Goal: Task Accomplishment & Management: Complete application form

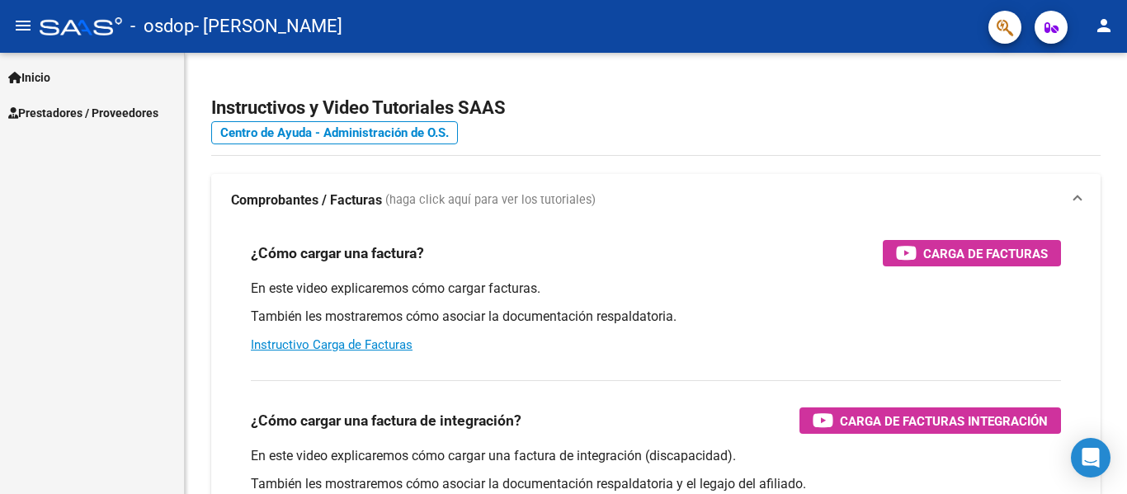
click at [38, 70] on span "Inicio" at bounding box center [29, 77] width 42 height 18
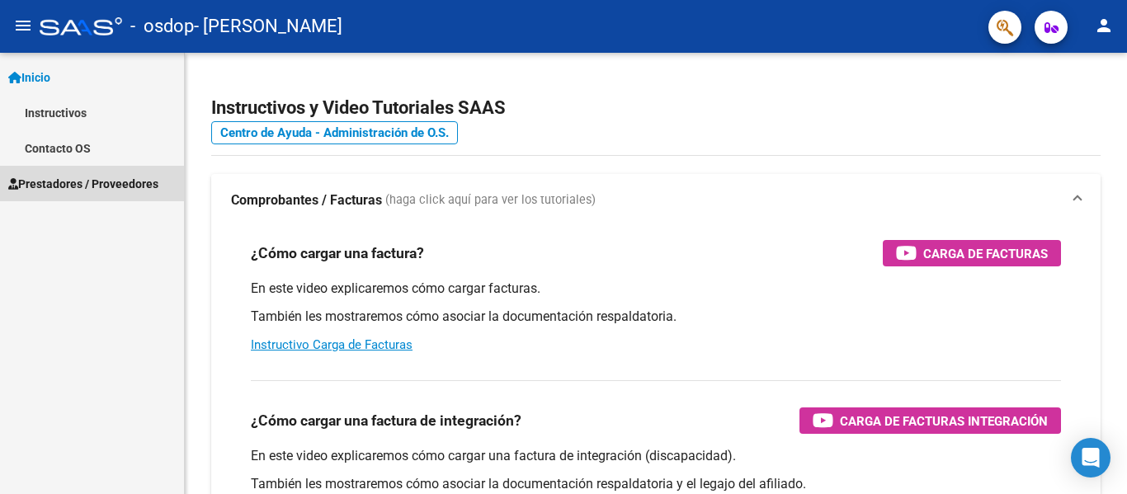
click at [64, 190] on span "Prestadores / Proveedores" at bounding box center [83, 184] width 150 height 18
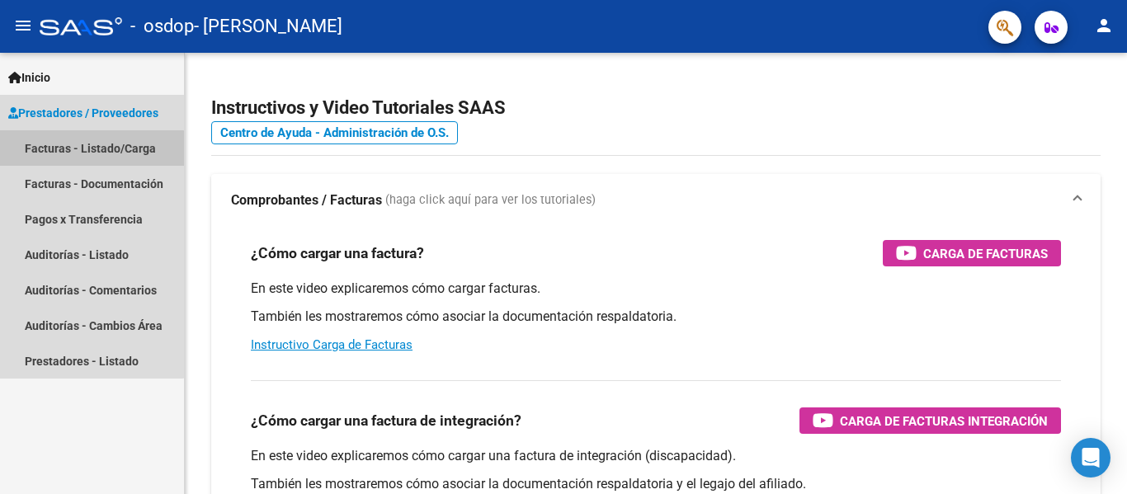
click at [89, 156] on link "Facturas - Listado/Carga" at bounding box center [92, 147] width 184 height 35
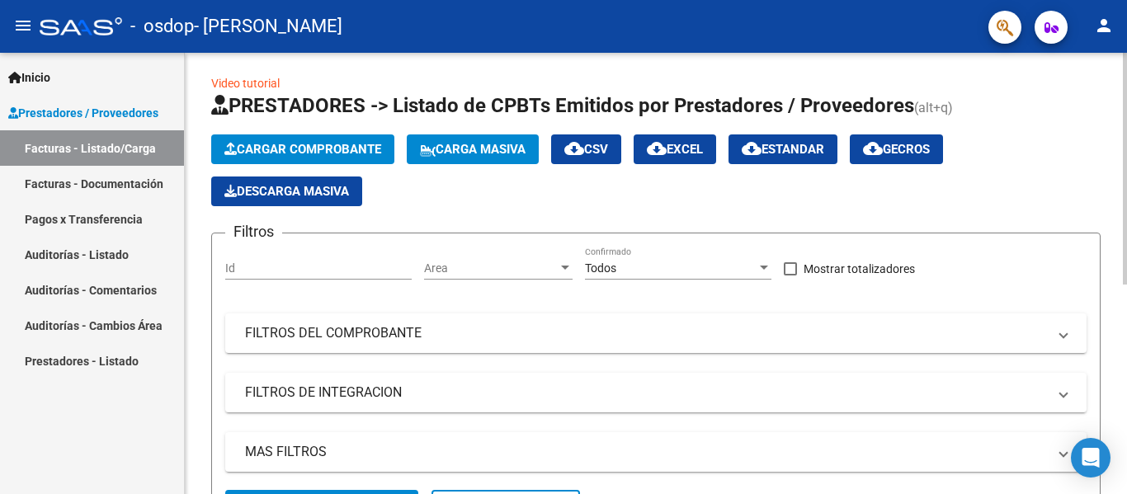
scroll to position [4, 0]
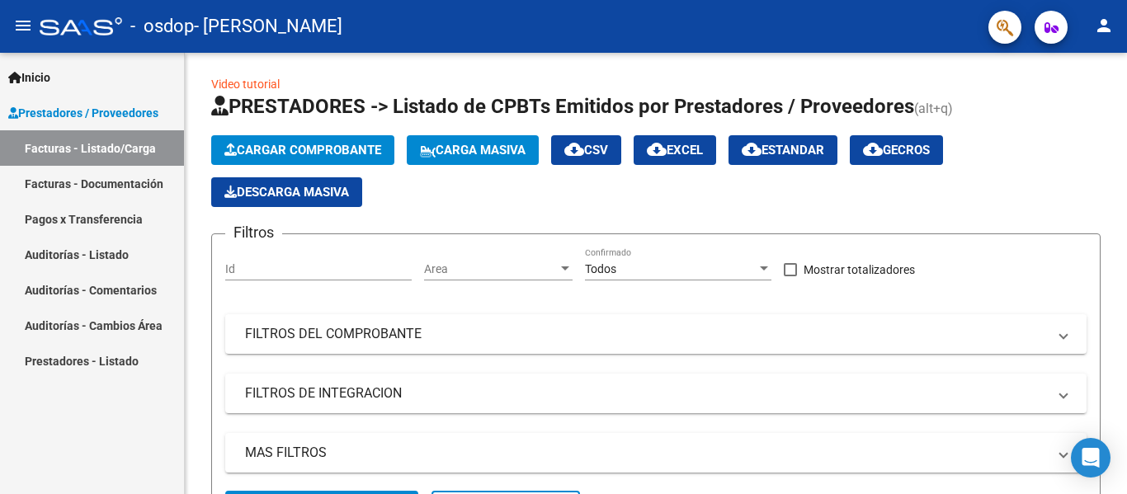
click at [121, 180] on link "Facturas - Documentación" at bounding box center [92, 183] width 184 height 35
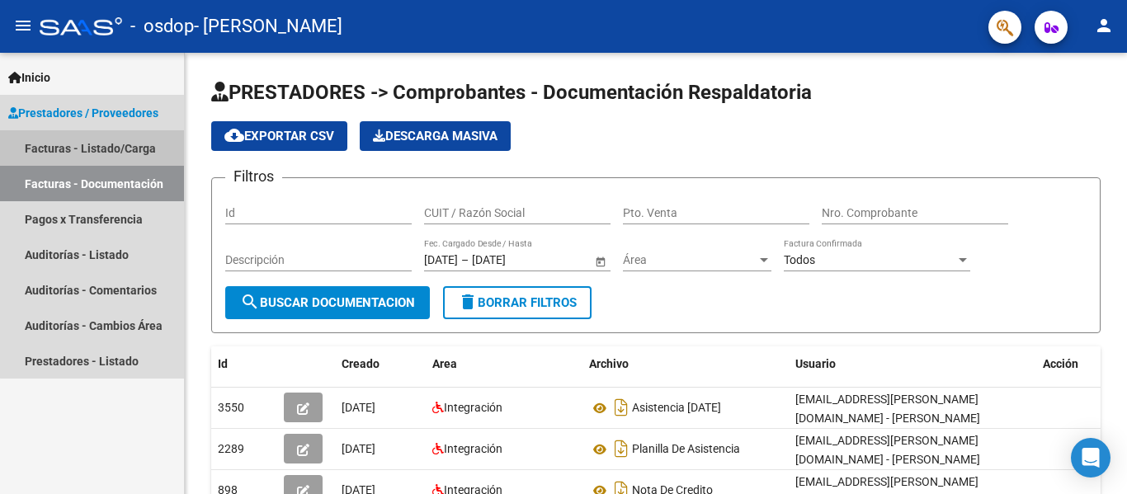
click at [109, 144] on link "Facturas - Listado/Carga" at bounding box center [92, 147] width 184 height 35
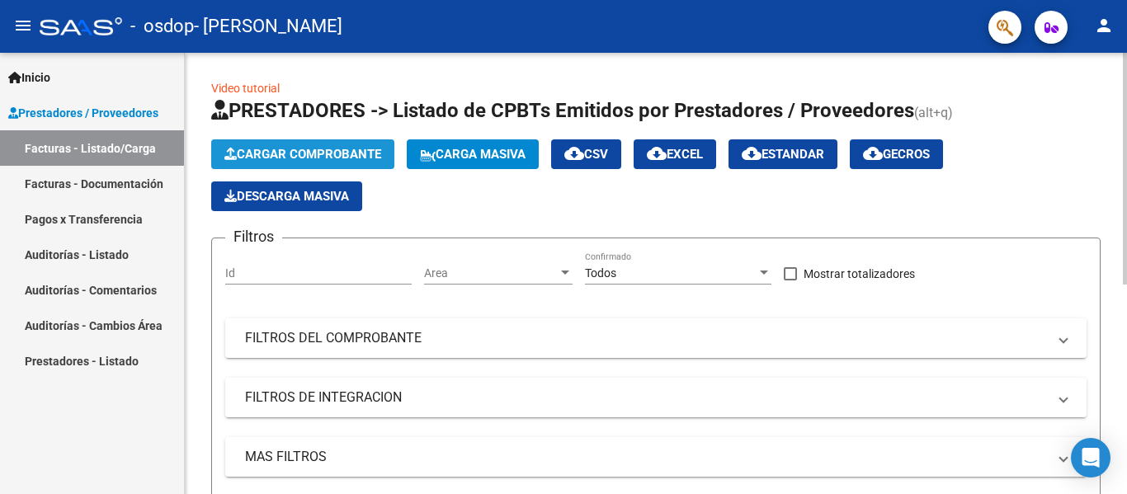
click at [338, 157] on span "Cargar Comprobante" at bounding box center [302, 154] width 157 height 15
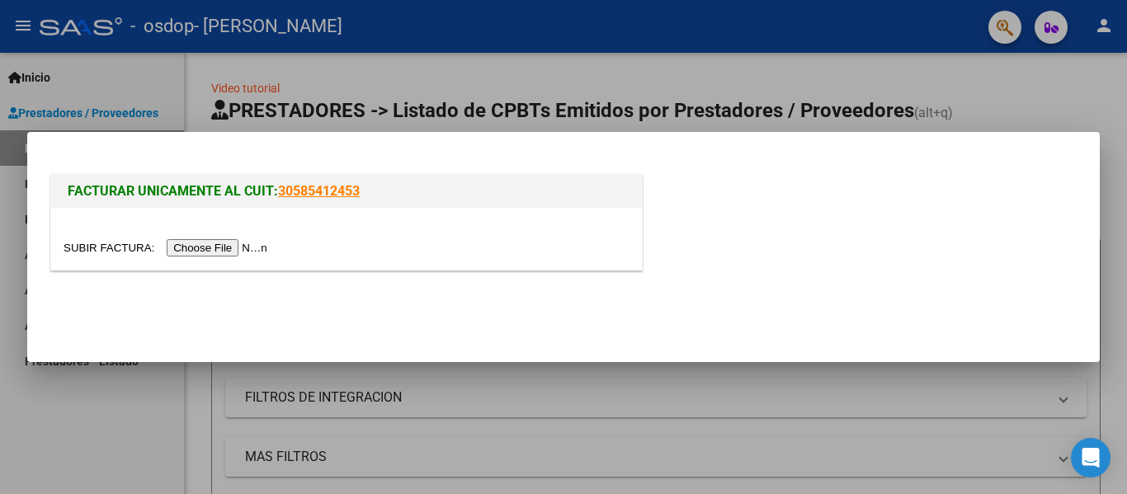
click at [213, 381] on div at bounding box center [563, 247] width 1127 height 494
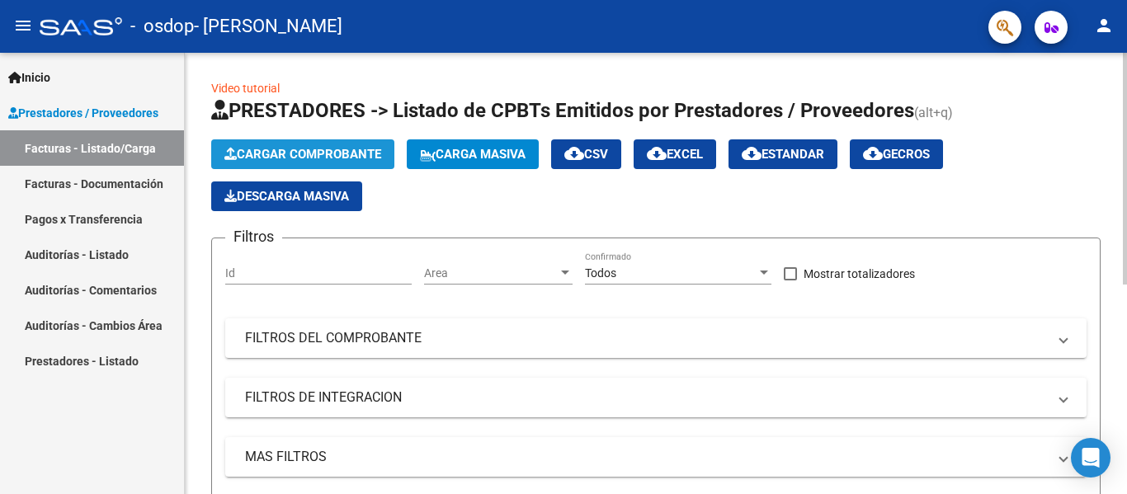
click at [353, 154] on span "Cargar Comprobante" at bounding box center [302, 154] width 157 height 15
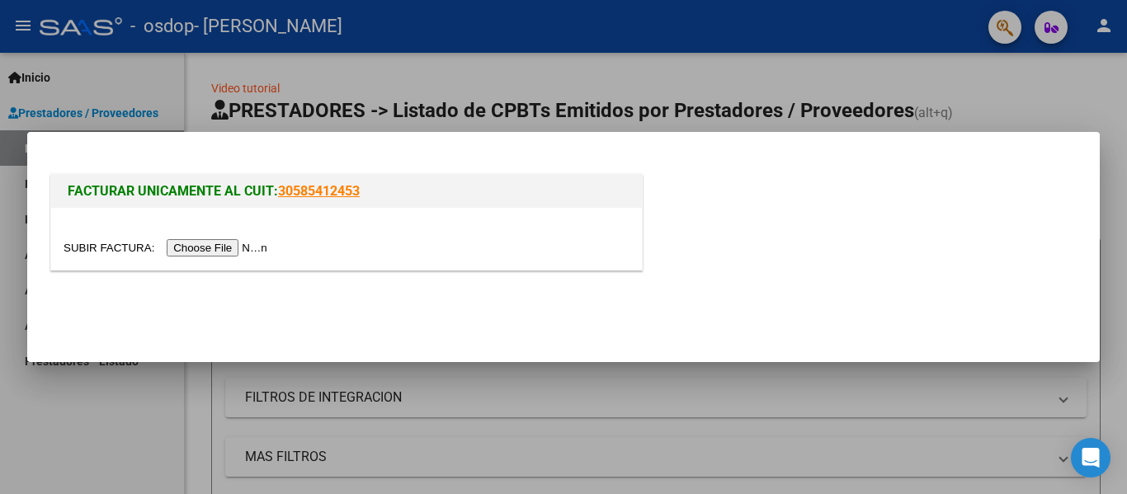
click at [242, 242] on input "file" at bounding box center [168, 247] width 209 height 17
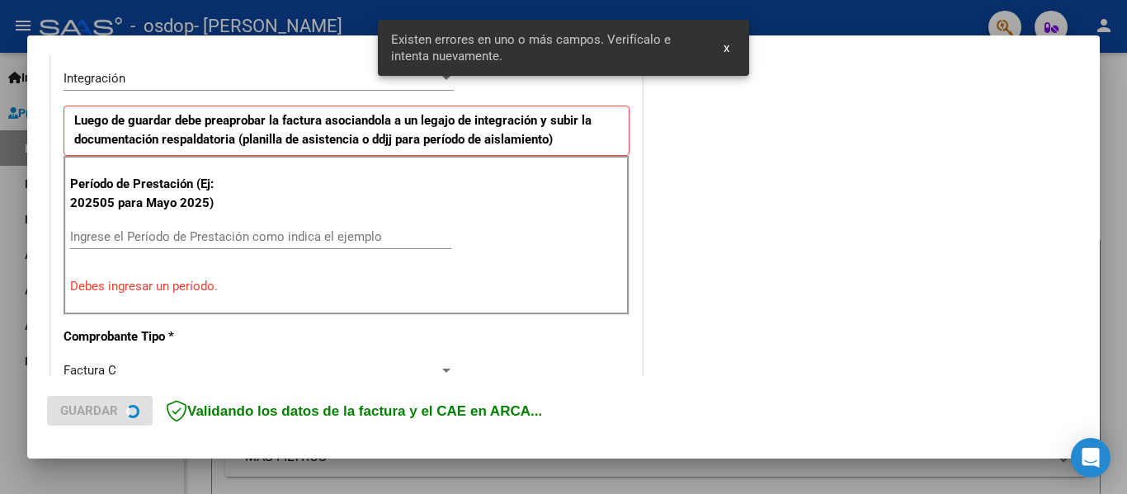
scroll to position [413, 0]
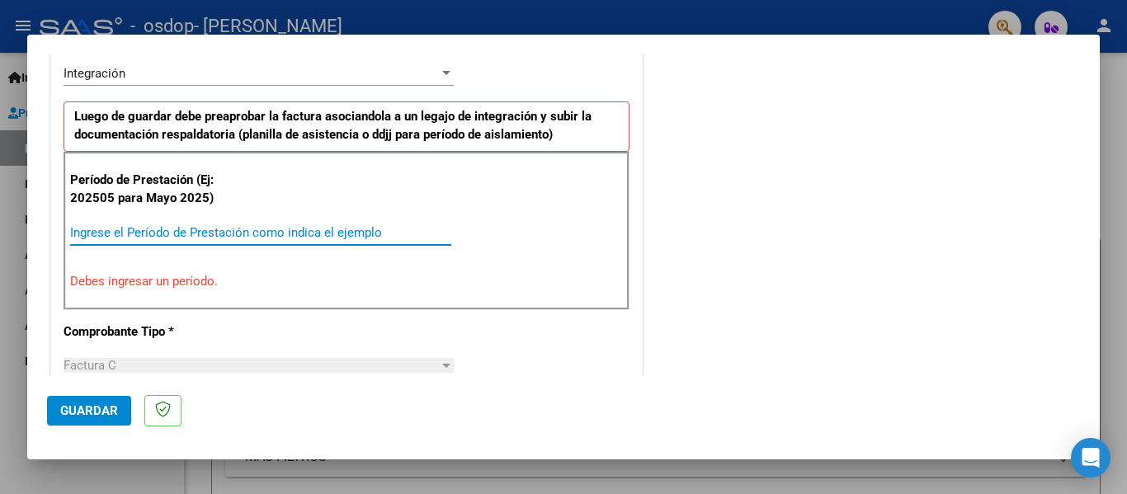
click at [172, 228] on input "Ingrese el Período de Prestación como indica el ejemplo" at bounding box center [260, 232] width 381 height 15
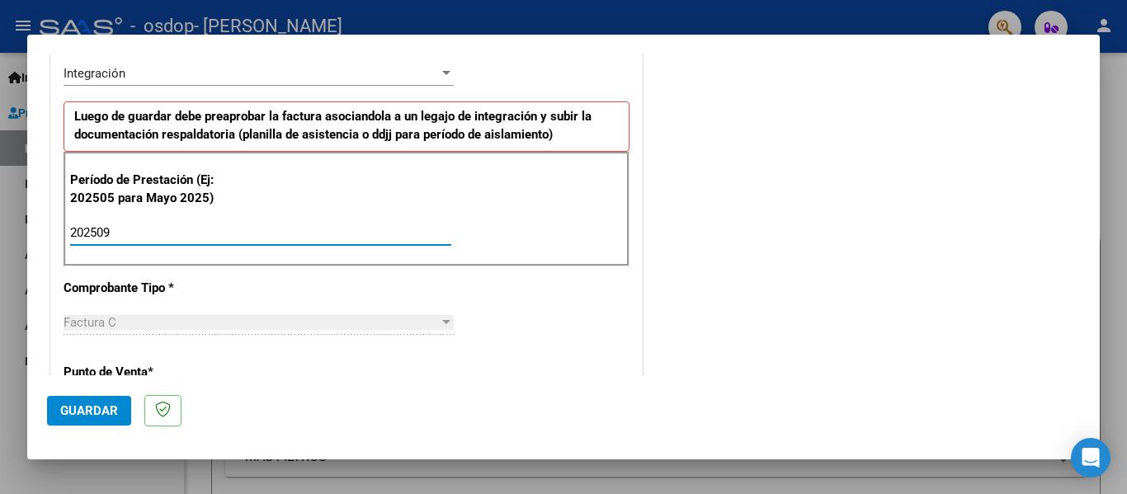
type input "202509"
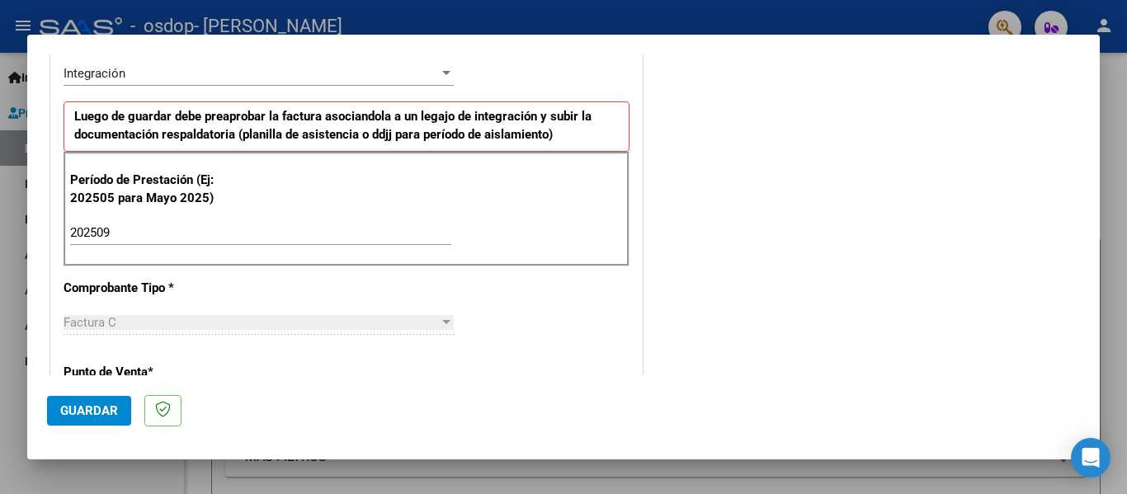
click at [332, 411] on mat-dialog-actions "Guardar" at bounding box center [563, 407] width 1033 height 65
click at [91, 402] on button "Guardar" at bounding box center [89, 411] width 84 height 30
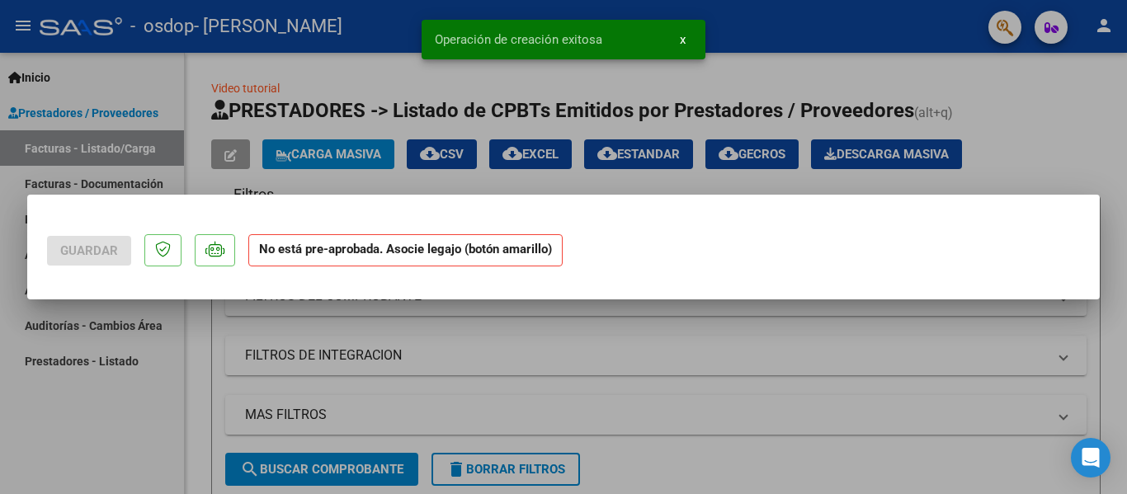
scroll to position [0, 0]
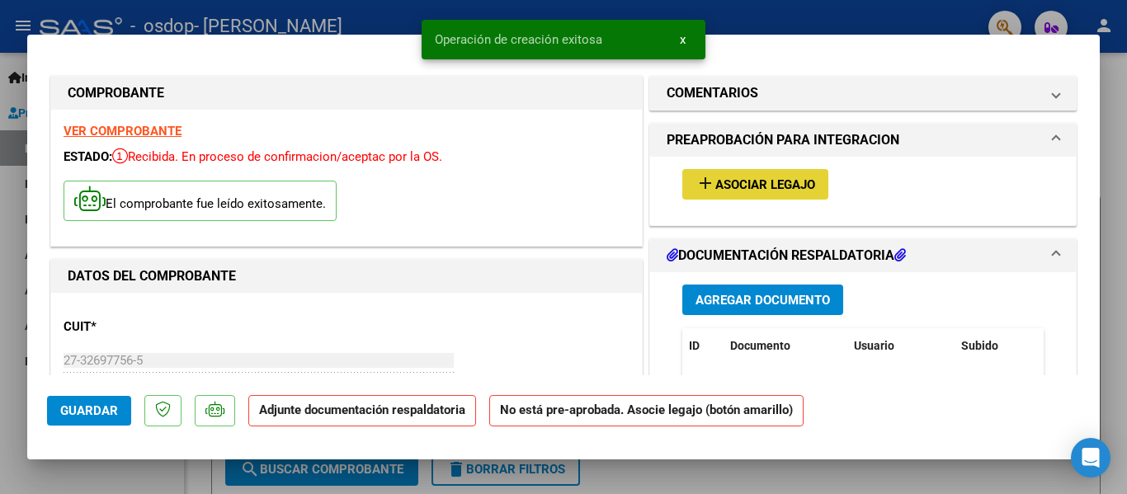
click at [791, 189] on span "Asociar Legajo" at bounding box center [765, 184] width 100 height 15
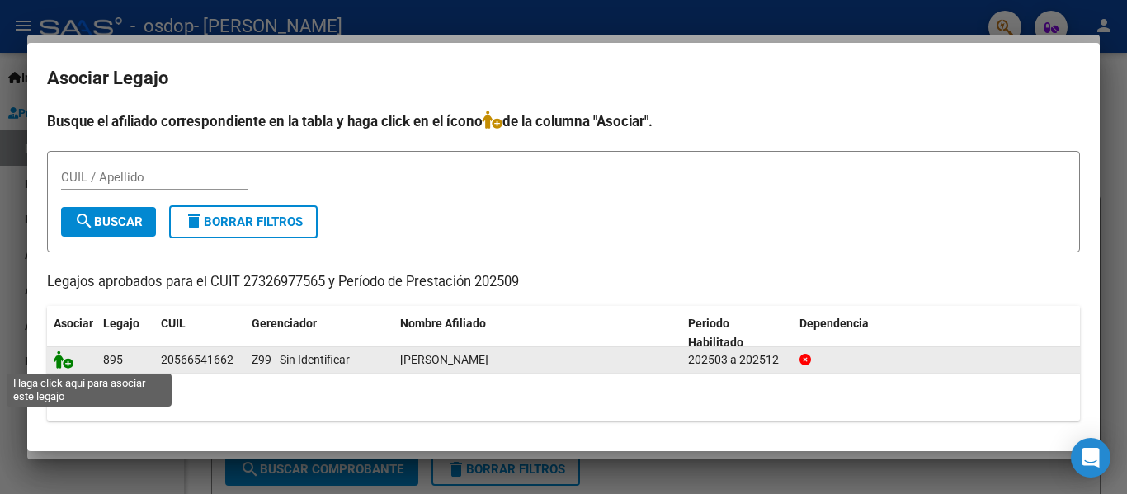
click at [70, 362] on icon at bounding box center [64, 360] width 20 height 18
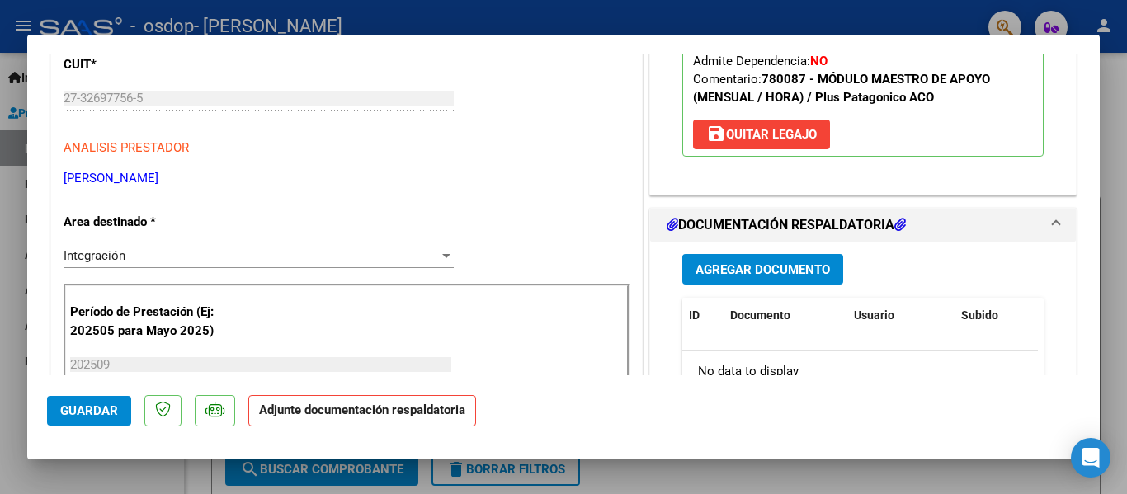
scroll to position [282, 0]
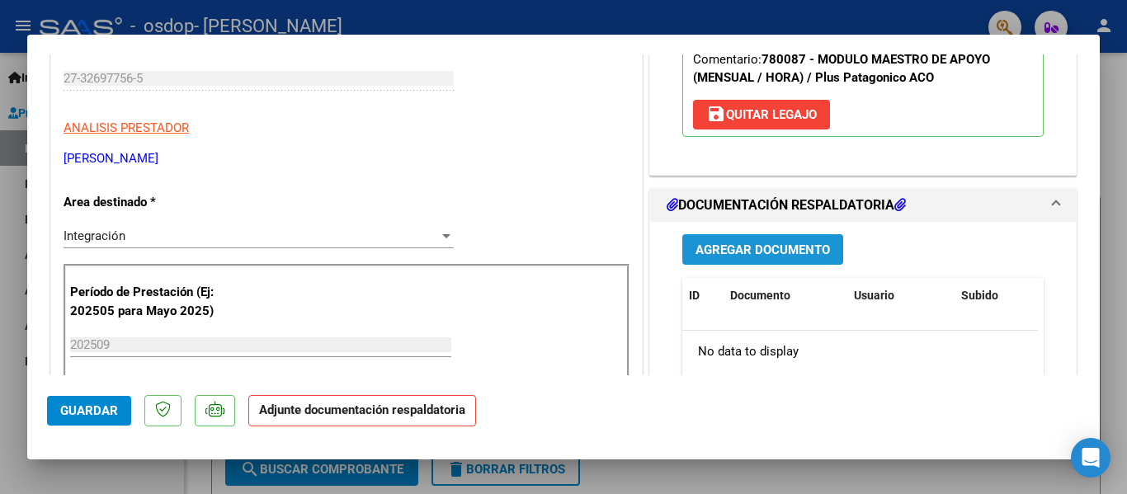
click at [737, 248] on span "Agregar Documento" at bounding box center [763, 250] width 134 height 15
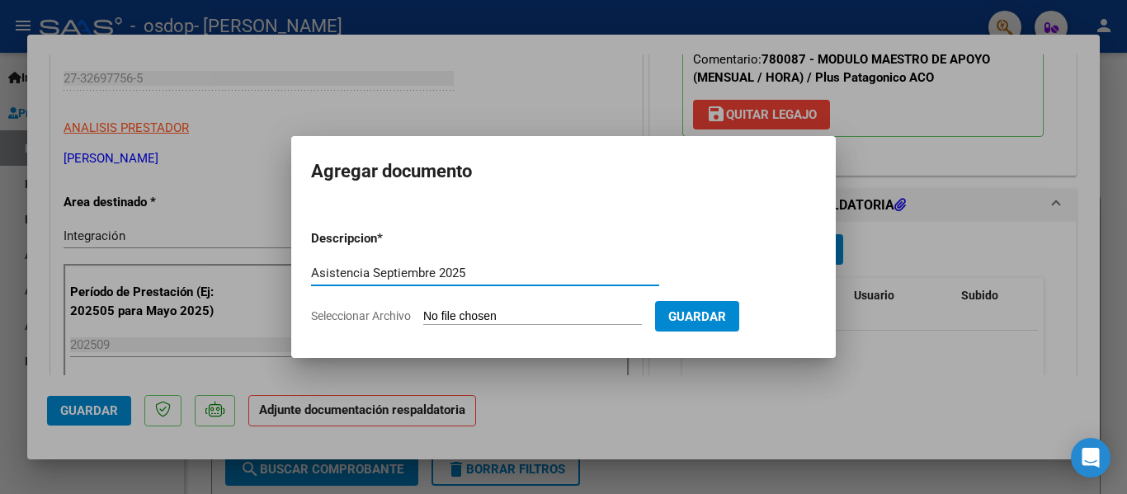
type input "Asistencia Septiembre 2025"
click at [497, 315] on input "Seleccionar Archivo" at bounding box center [532, 317] width 219 height 16
type input "C:\fakepath\Asistencia [DATE].jpeg"
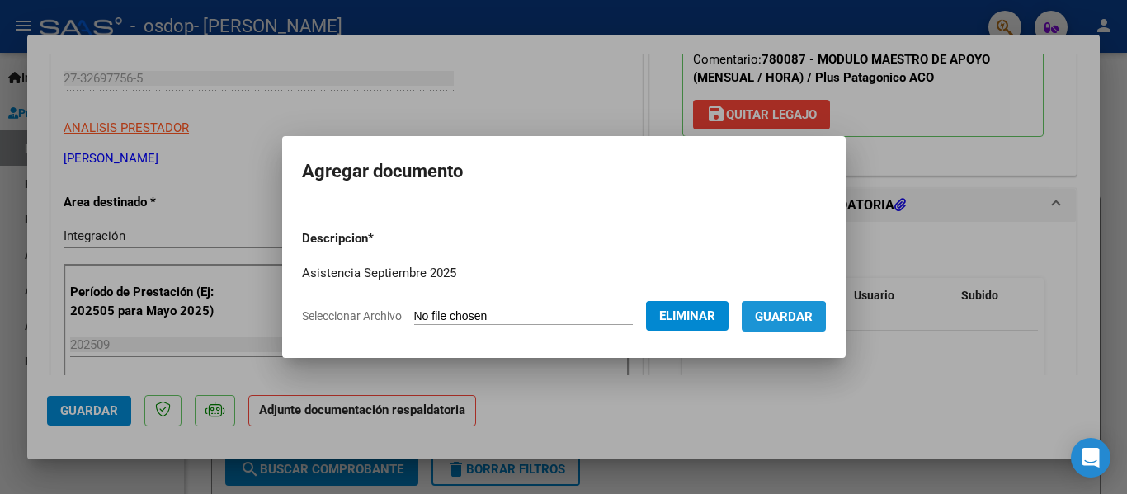
click at [783, 320] on span "Guardar" at bounding box center [784, 316] width 58 height 15
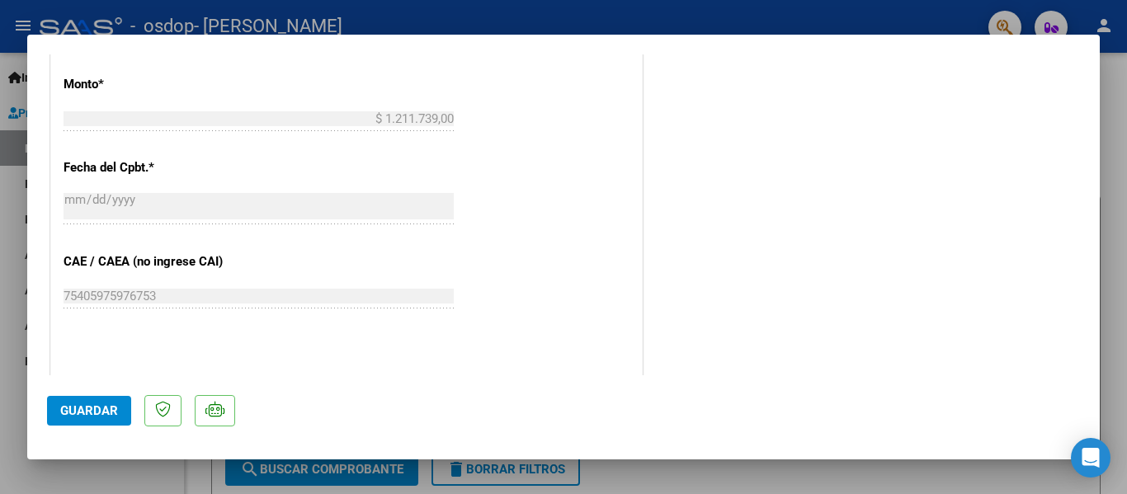
scroll to position [1156, 0]
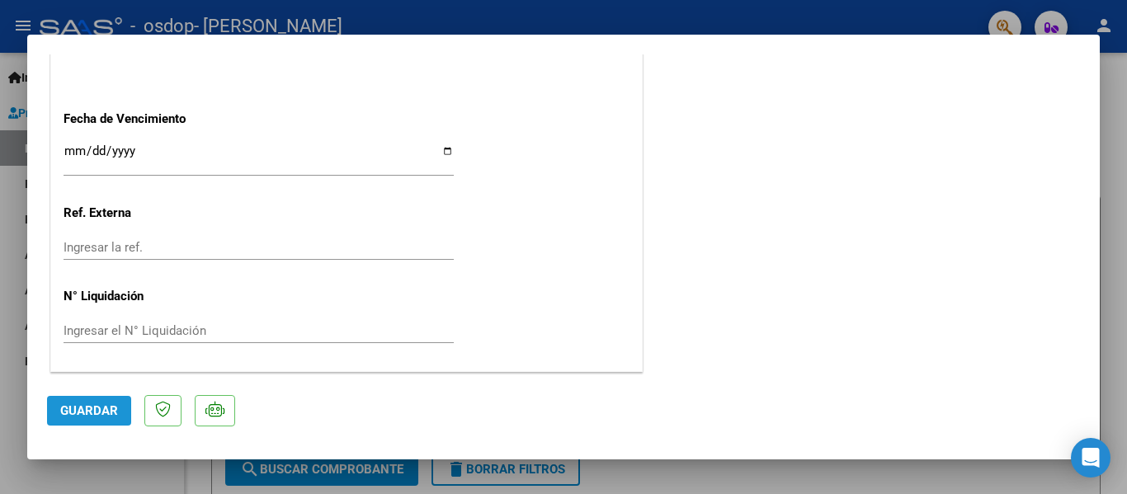
click at [110, 408] on span "Guardar" at bounding box center [89, 410] width 58 height 15
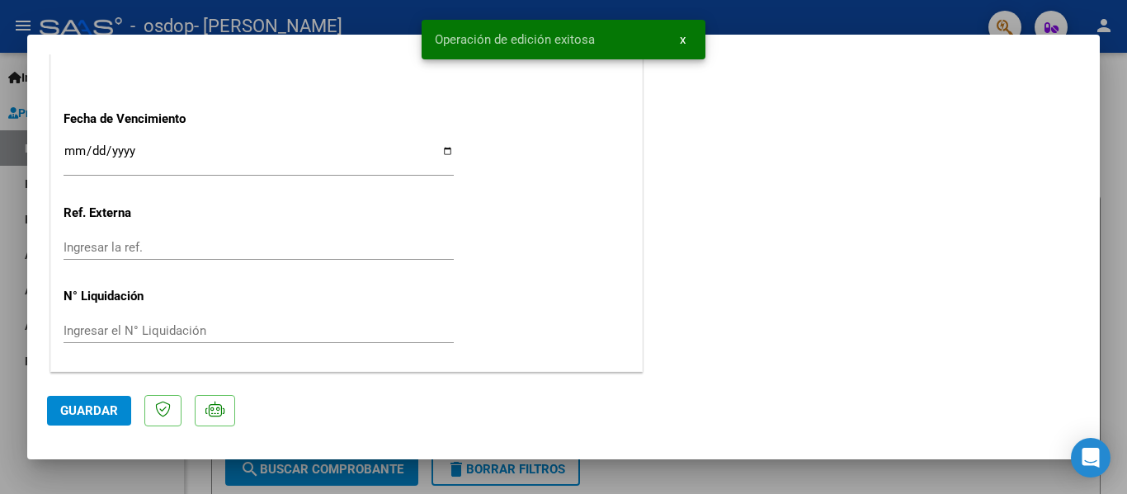
click at [13, 396] on div at bounding box center [563, 247] width 1127 height 494
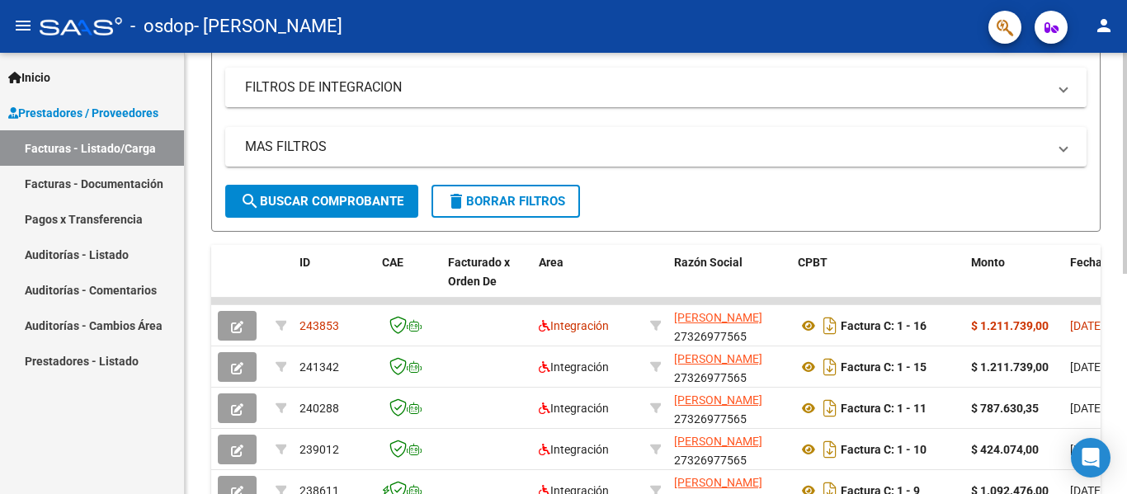
scroll to position [441, 0]
